Goal: Information Seeking & Learning: Learn about a topic

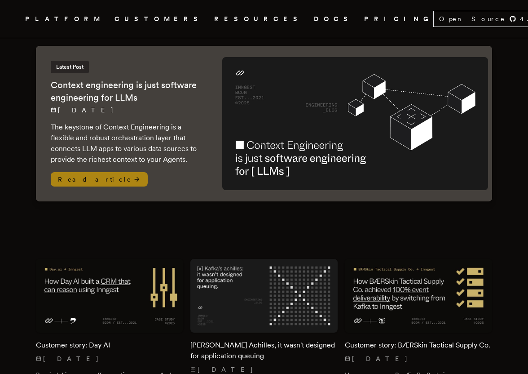
scroll to position [149, 0]
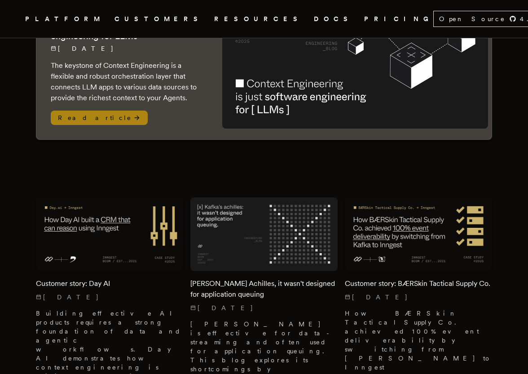
click at [351, 56] on img at bounding box center [355, 62] width 266 height 133
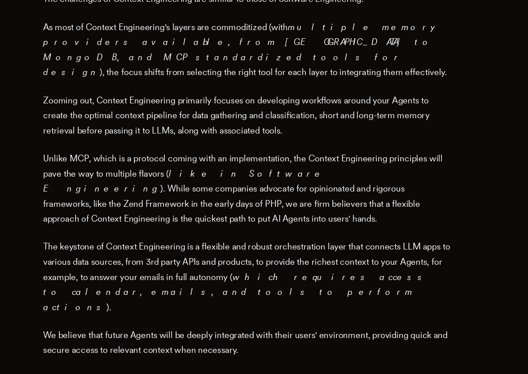
scroll to position [1378, 0]
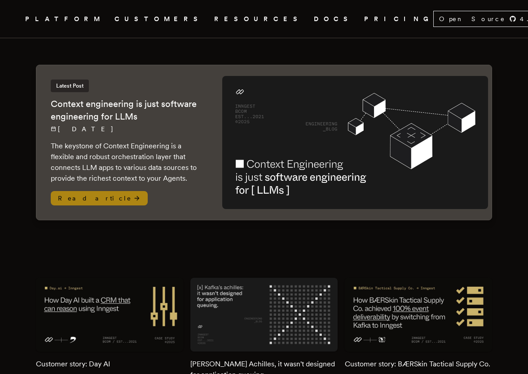
scroll to position [182, 0]
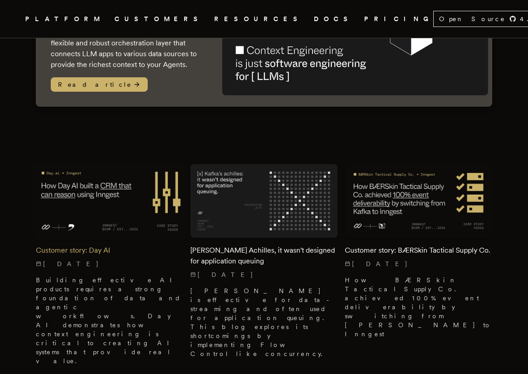
click at [135, 205] on img at bounding box center [109, 200] width 155 height 77
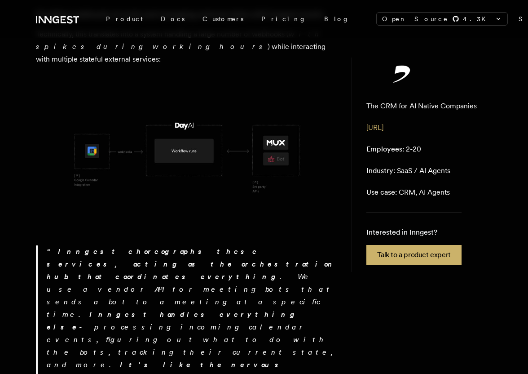
scroll to position [533, 0]
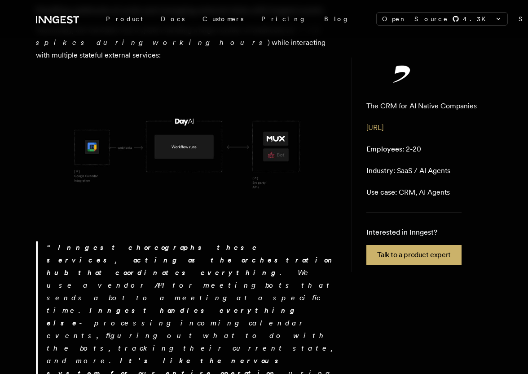
click at [157, 143] on img at bounding box center [187, 151] width 302 height 151
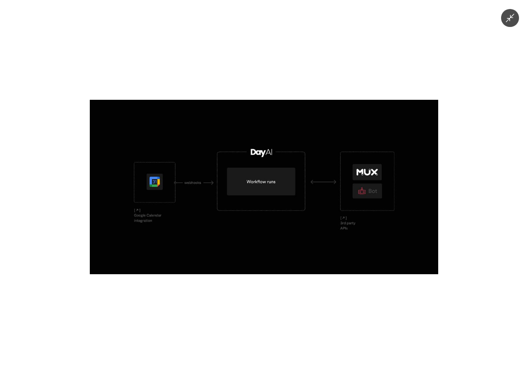
click at [158, 99] on div at bounding box center [264, 187] width 528 height 374
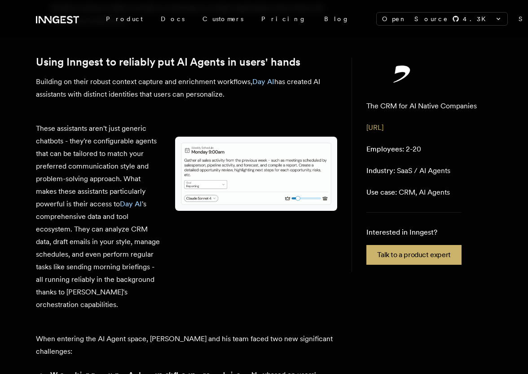
scroll to position [2269, 0]
